Goal: Obtain resource: Download file/media

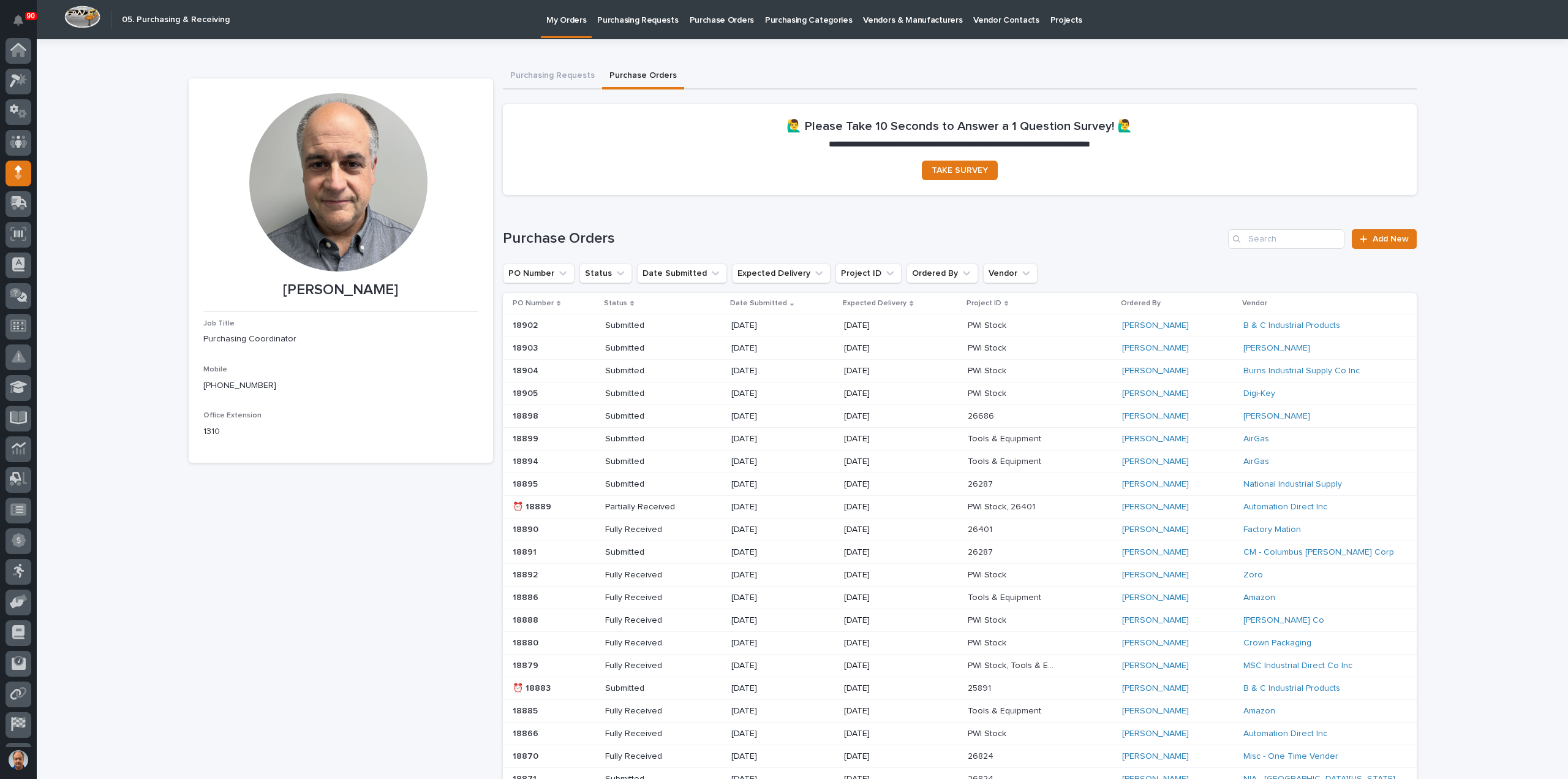
scroll to position [56, 0]
click at [1282, 240] on input "Search" at bounding box center [1286, 238] width 117 height 19
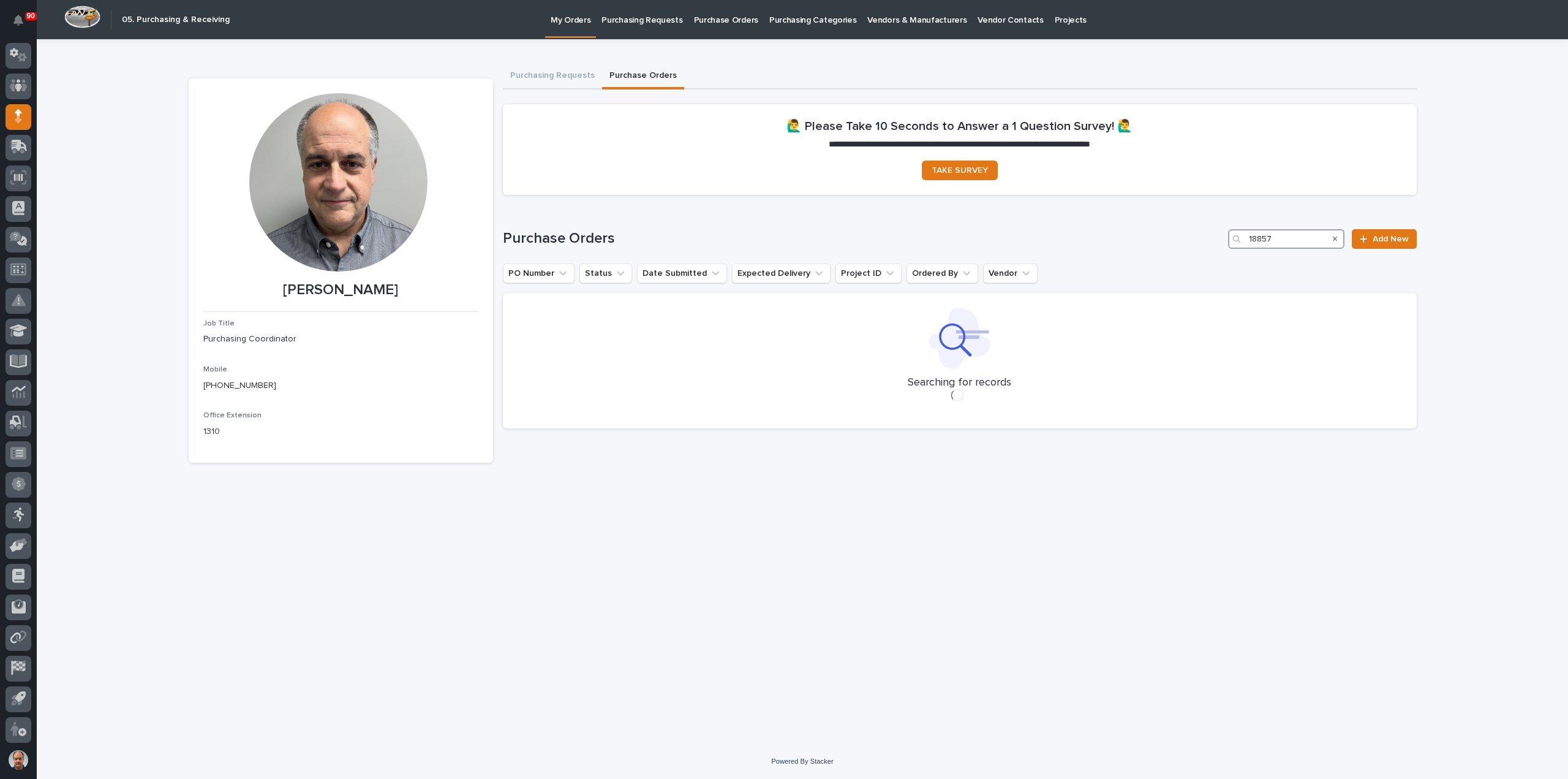
type input "18857"
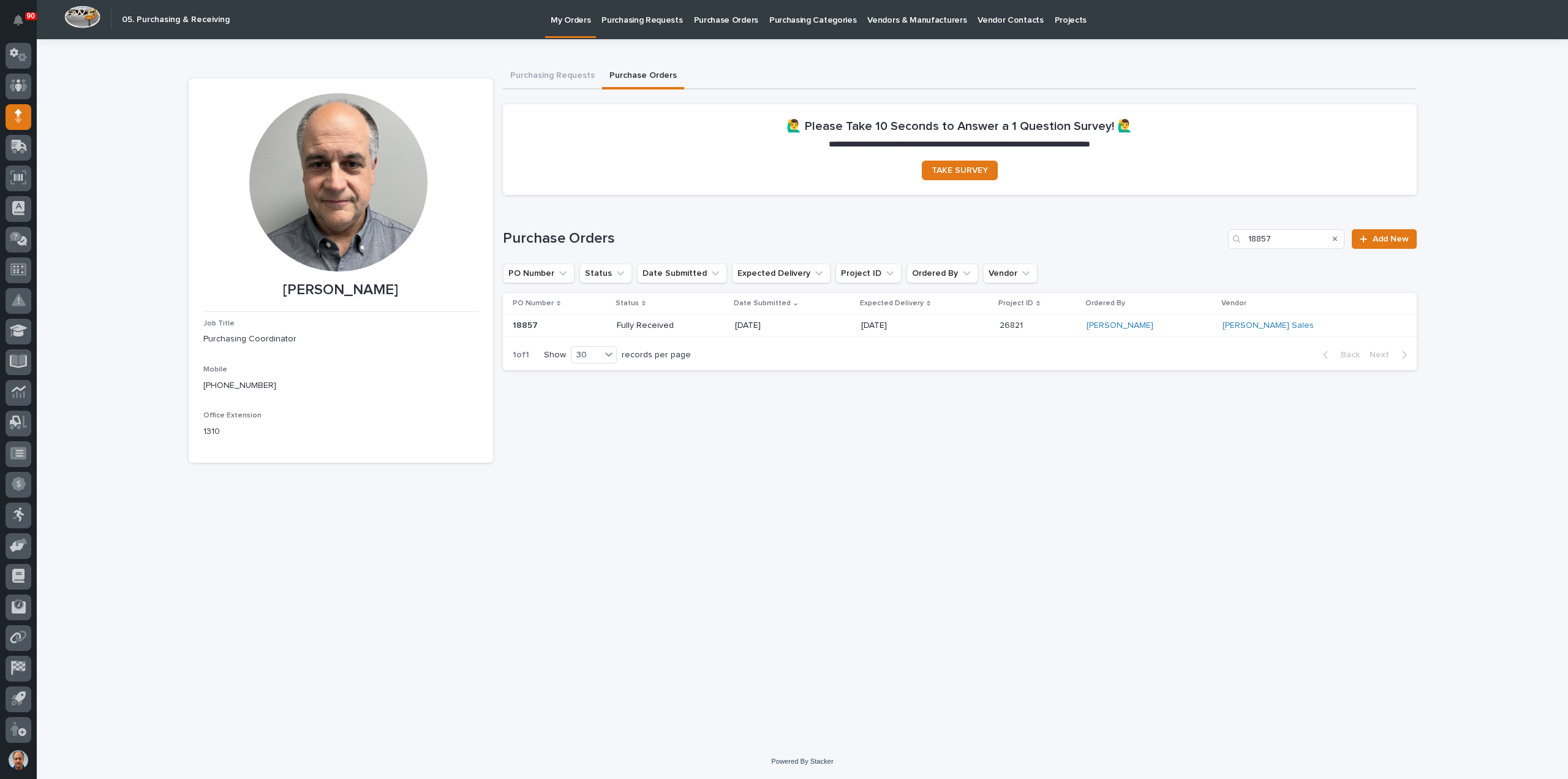
click at [822, 326] on p "[DATE]" at bounding box center [779, 325] width 87 height 11
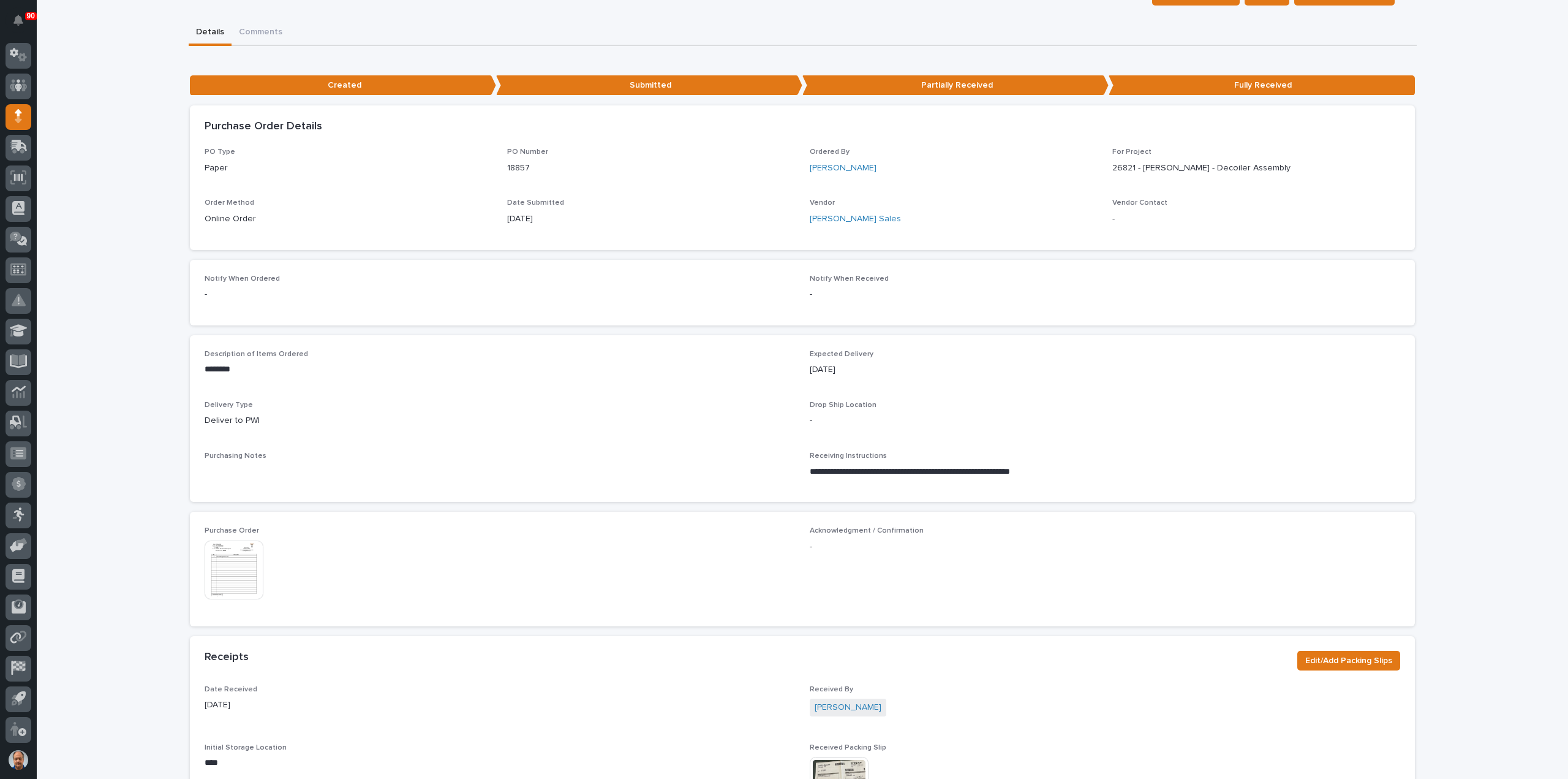
scroll to position [245, 0]
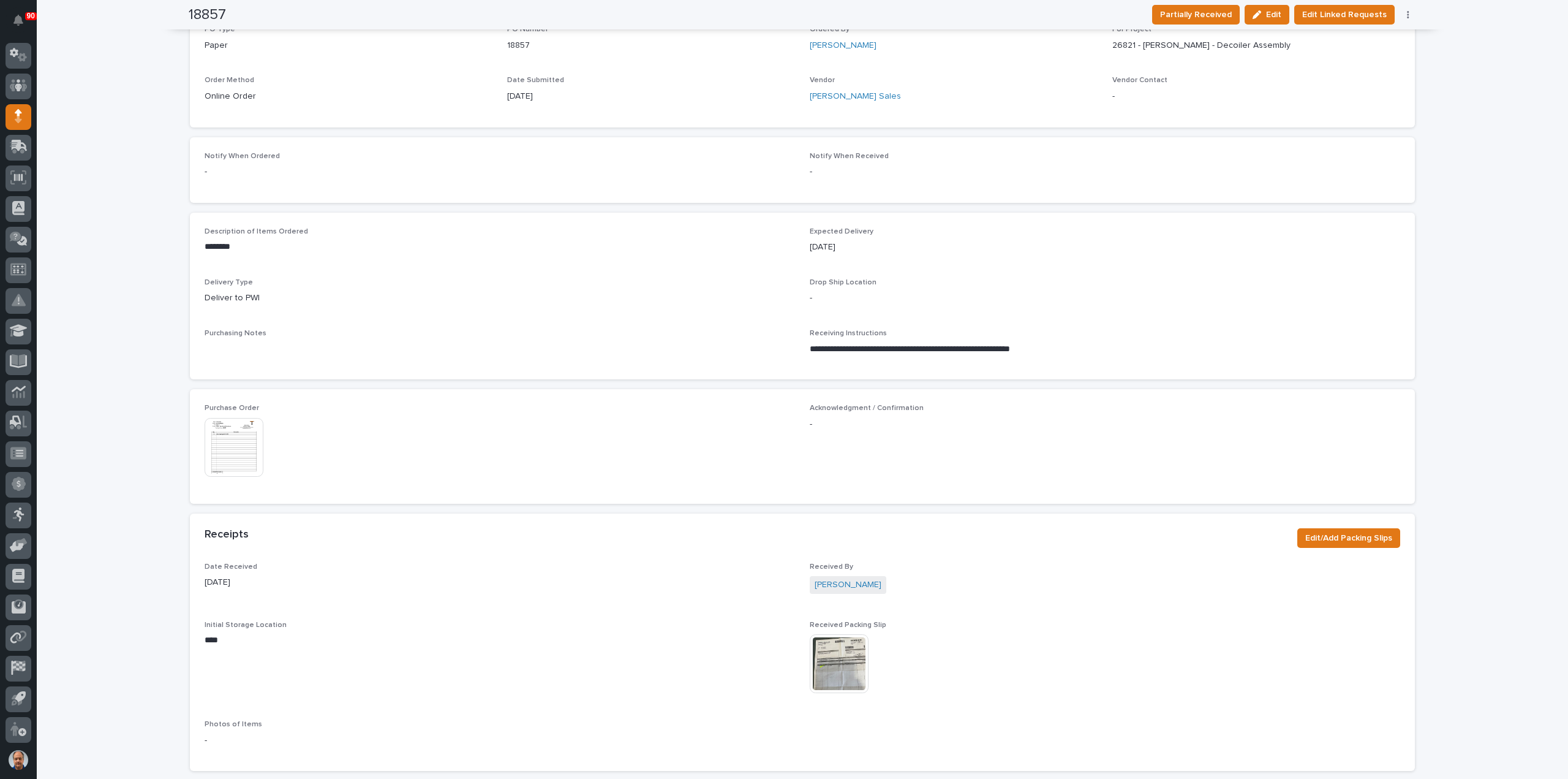
click at [830, 657] on img at bounding box center [839, 664] width 59 height 59
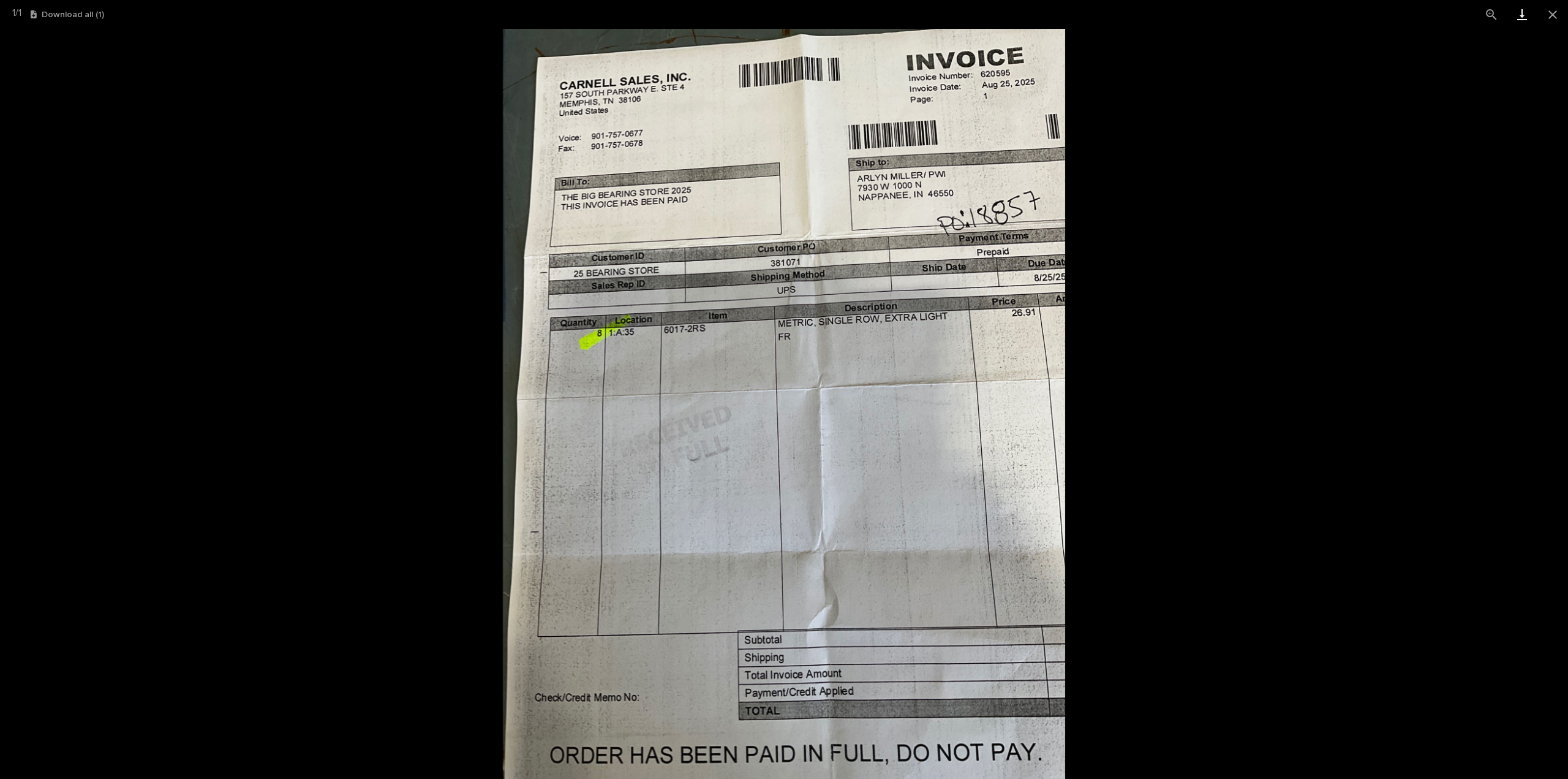
click at [1519, 13] on link "Download" at bounding box center [1522, 14] width 31 height 29
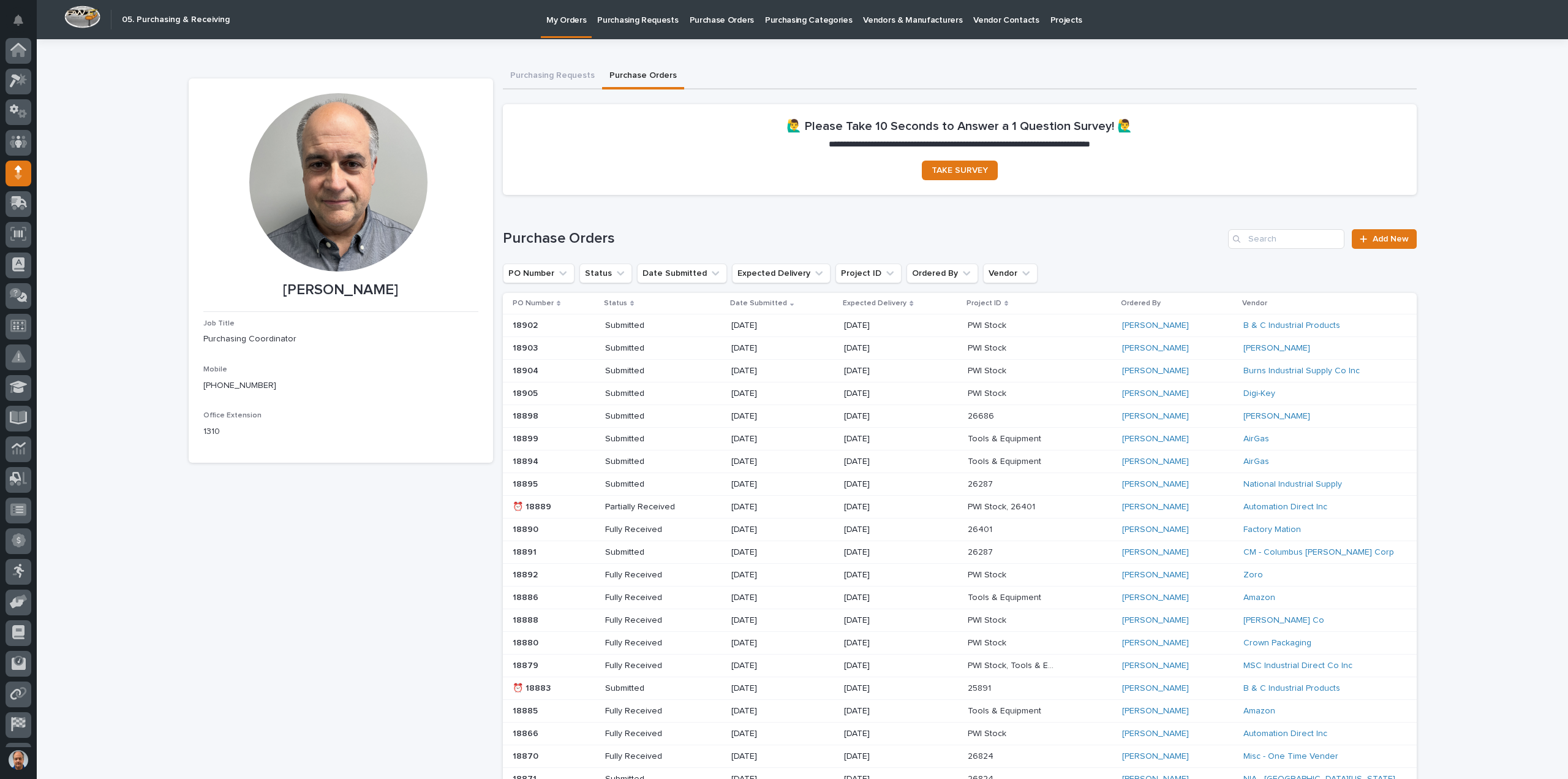
scroll to position [56, 0]
